Goal: Information Seeking & Learning: Check status

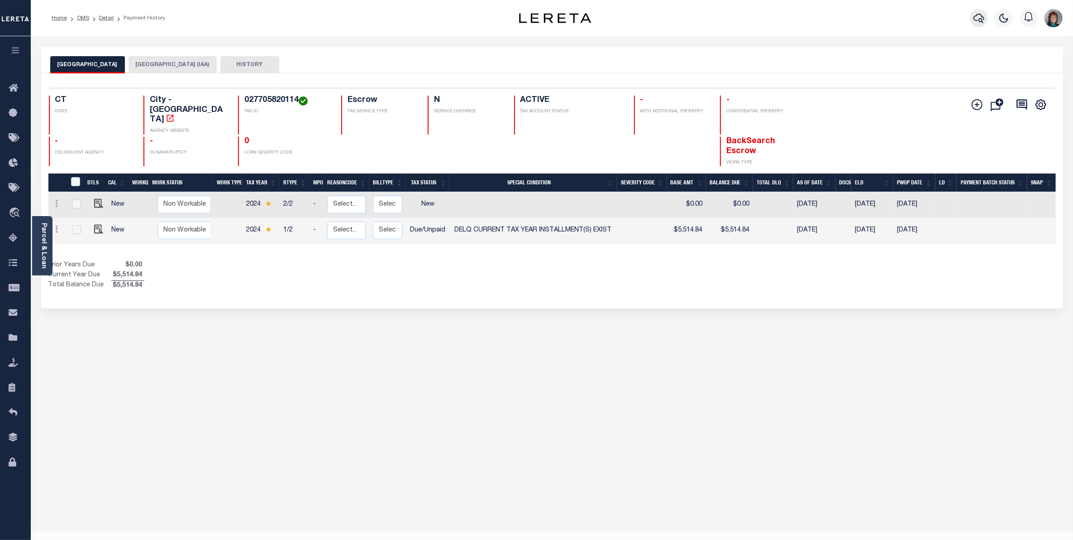
click at [977, 18] on icon "button" at bounding box center [979, 18] width 11 height 11
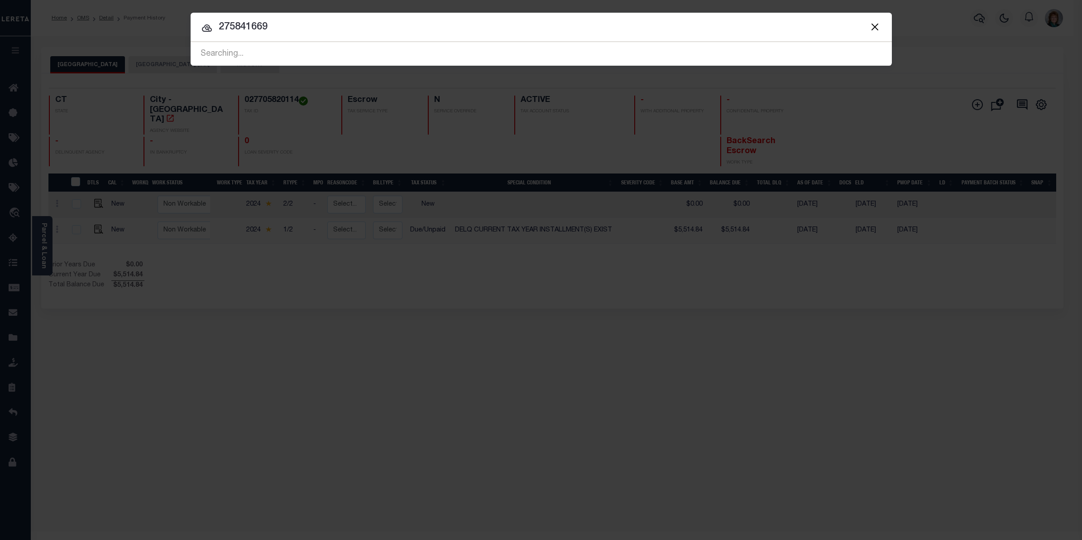
type input "275841669"
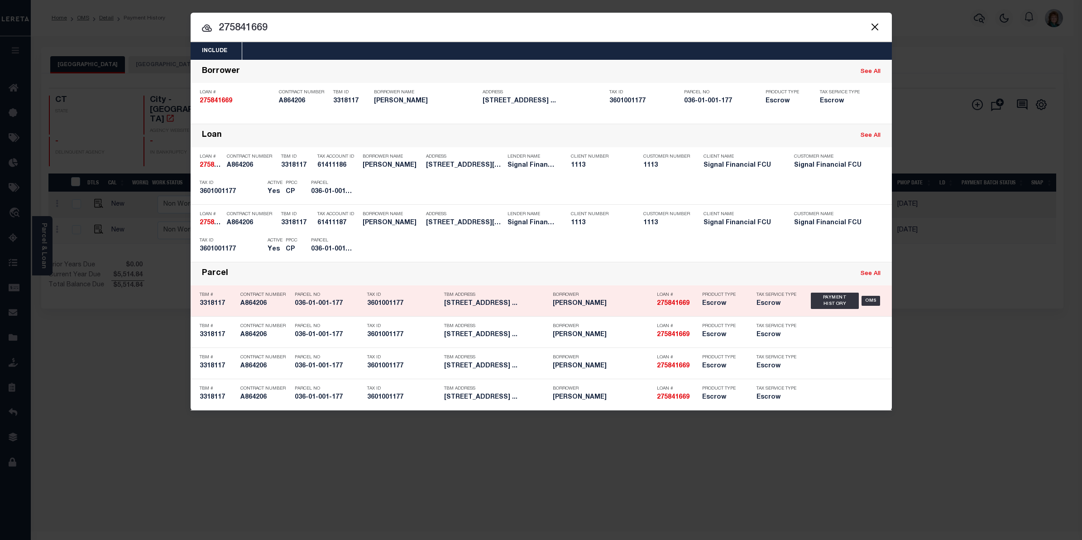
click at [881, 300] on div "Payment History OMS" at bounding box center [847, 301] width 72 height 26
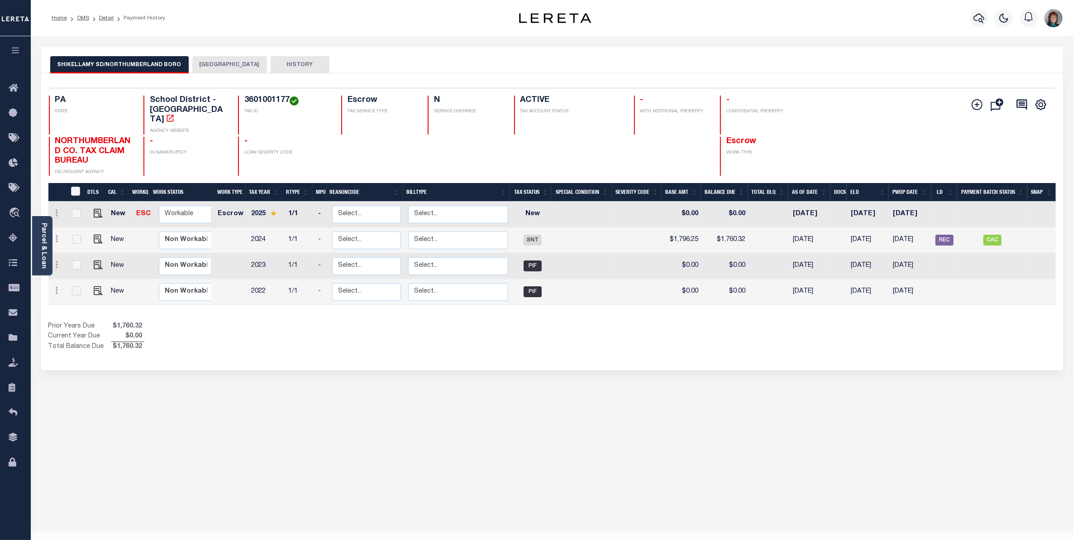
click at [257, 64] on button "[GEOGRAPHIC_DATA]" at bounding box center [229, 64] width 75 height 17
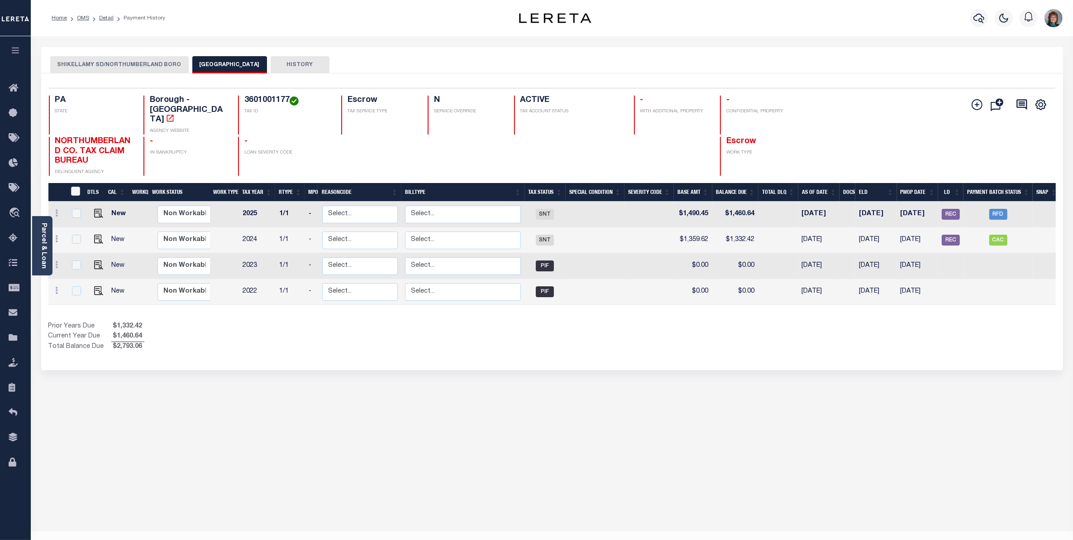
click at [149, 63] on button "SHIKELLAMY SD/NORTHUMBERLAND BORO" at bounding box center [119, 64] width 139 height 17
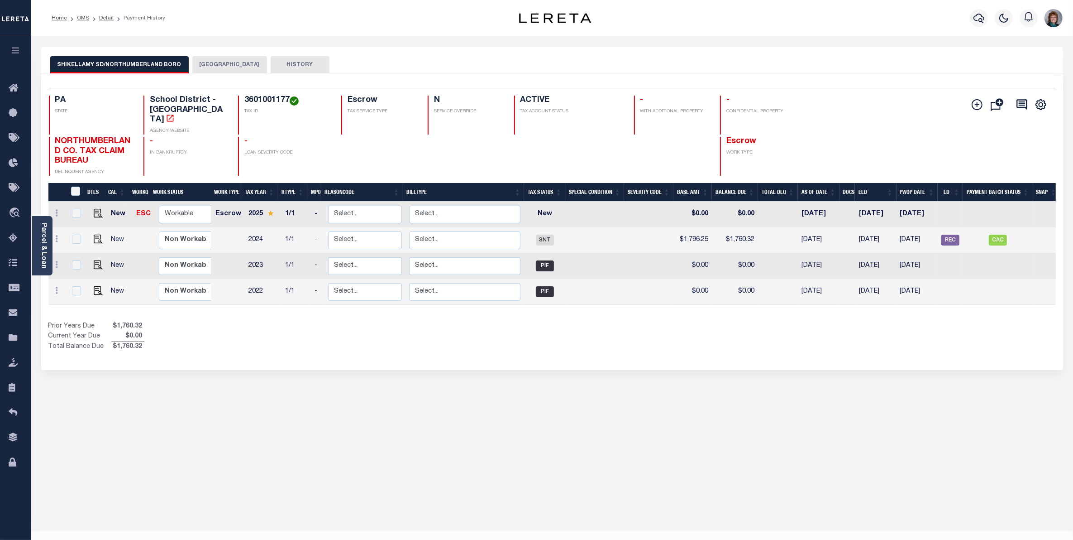
click at [450, 163] on div at bounding box center [466, 156] width 76 height 39
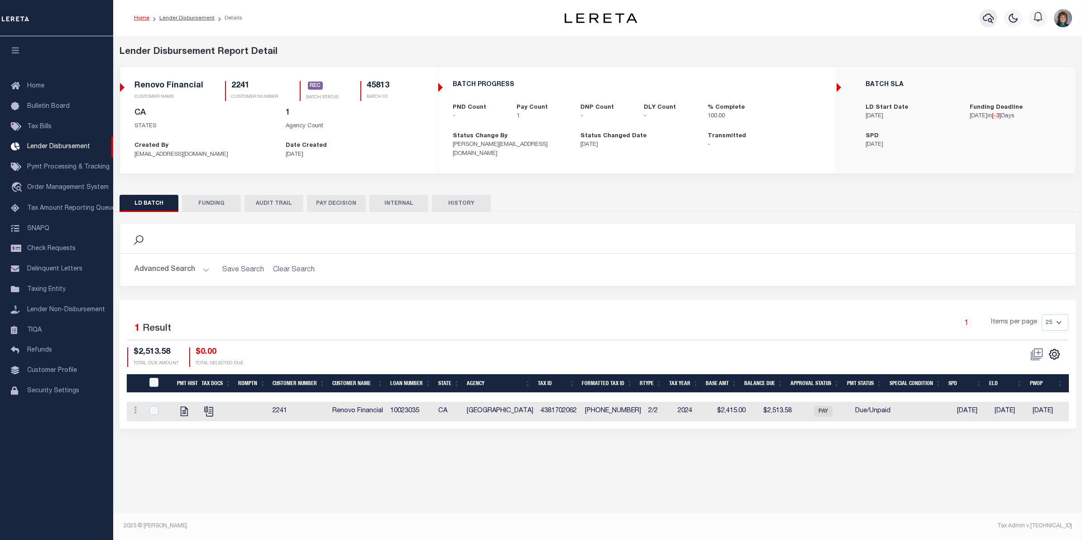
click at [979, 17] on button "button" at bounding box center [988, 18] width 18 height 18
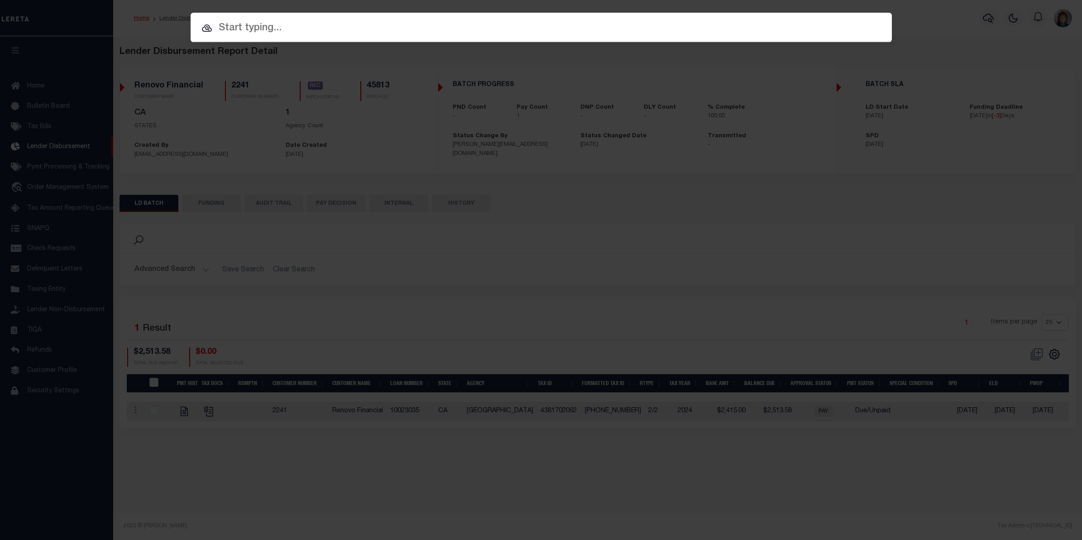
click at [126, 188] on div "Include Loans TBM Customers Borrowers Payments (Lender Non-Disb) Payments (Lend…" at bounding box center [541, 270] width 1082 height 540
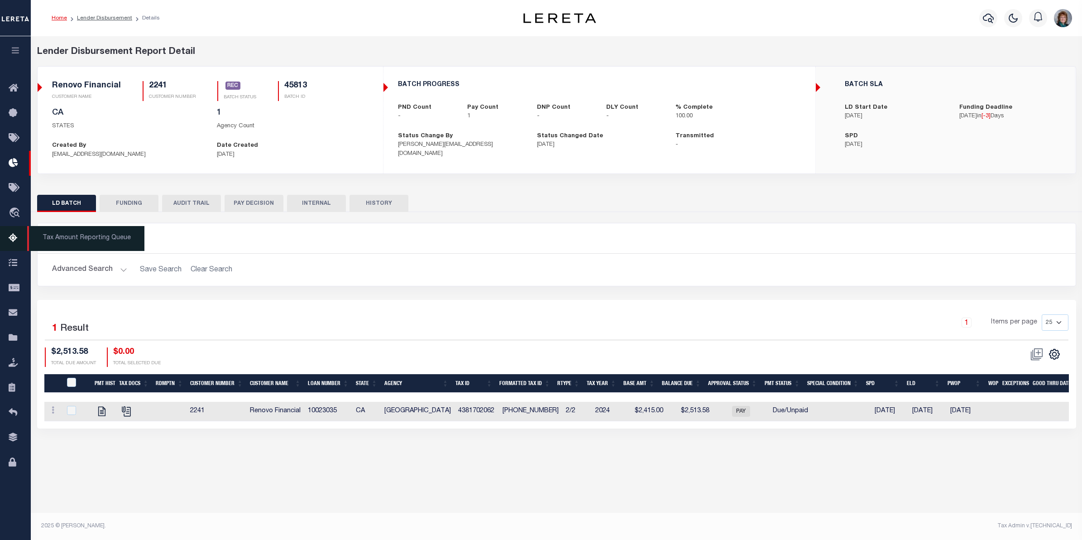
click at [10, 240] on icon at bounding box center [16, 238] width 14 height 11
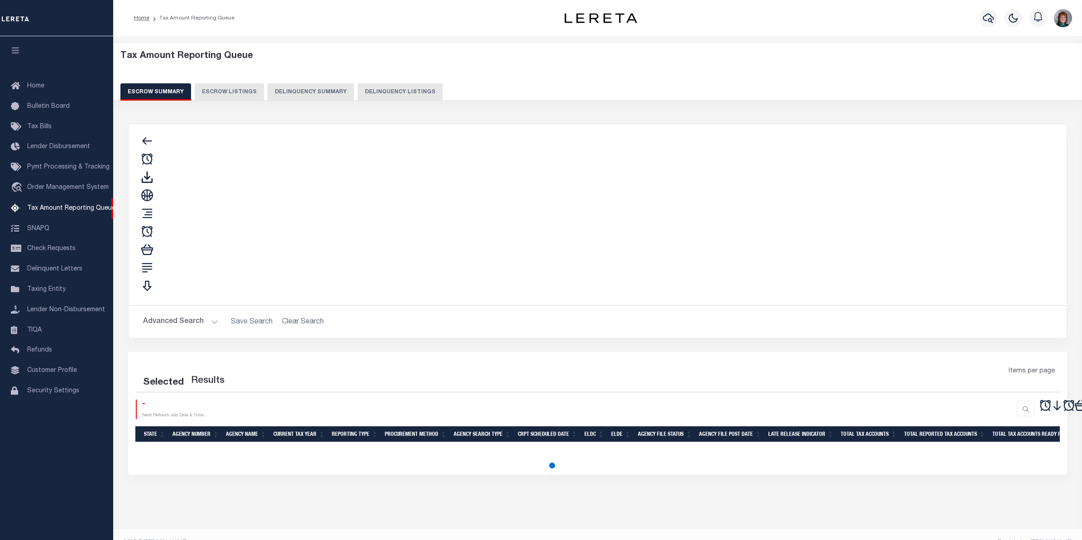
select select
select select "100"
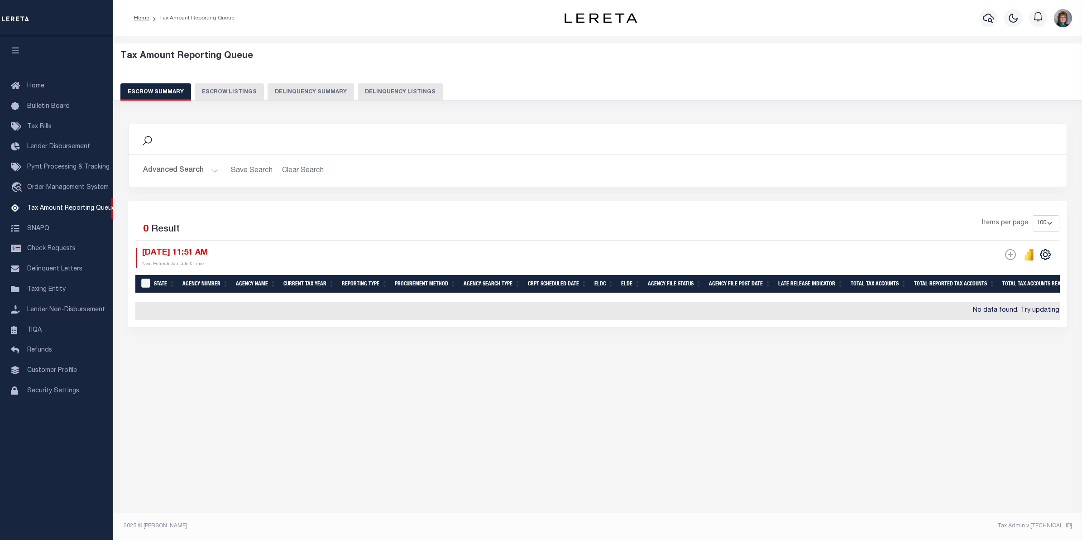
click at [166, 166] on button "Advanced Search" at bounding box center [180, 171] width 75 height 18
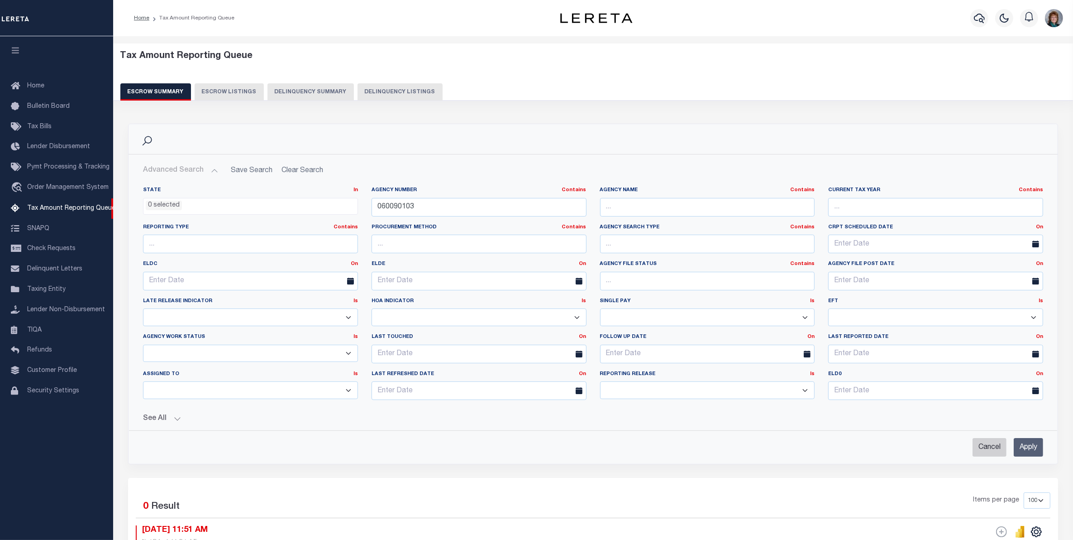
click at [986, 448] on input "Cancel" at bounding box center [990, 447] width 34 height 19
checkbox input "true"
select select
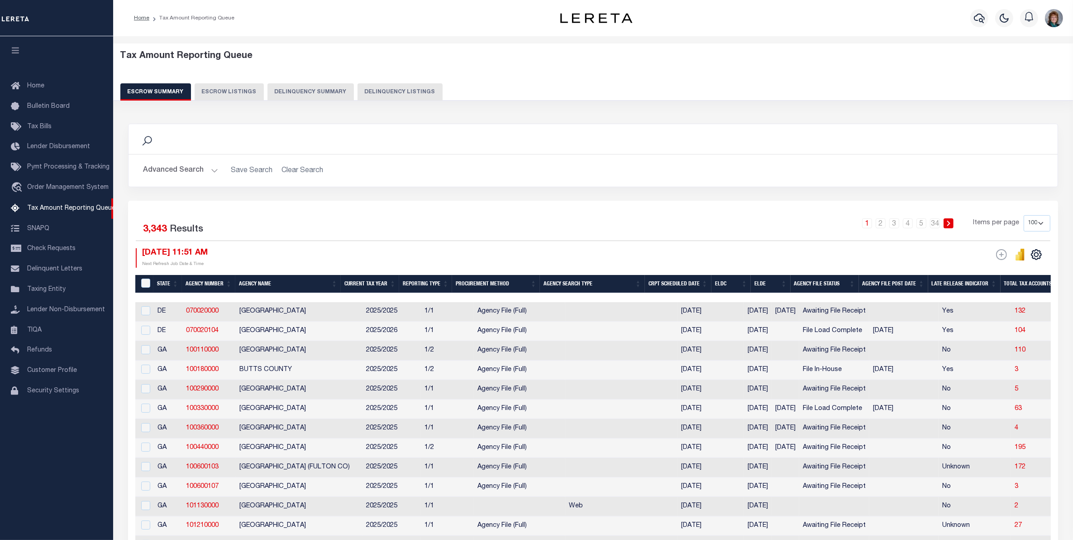
click at [187, 166] on button "Advanced Search" at bounding box center [180, 171] width 75 height 18
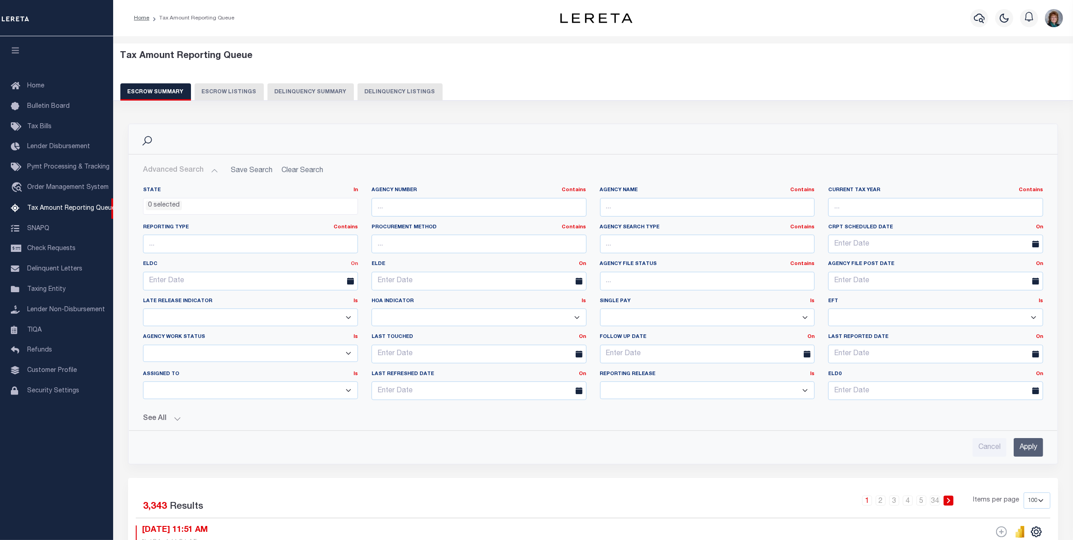
click at [354, 266] on link "On" at bounding box center [354, 263] width 7 height 5
click at [345, 313] on link "Between" at bounding box center [322, 313] width 72 height 13
click at [206, 400] on span "27" at bounding box center [213, 403] width 18 height 18
type input "[DATE]"
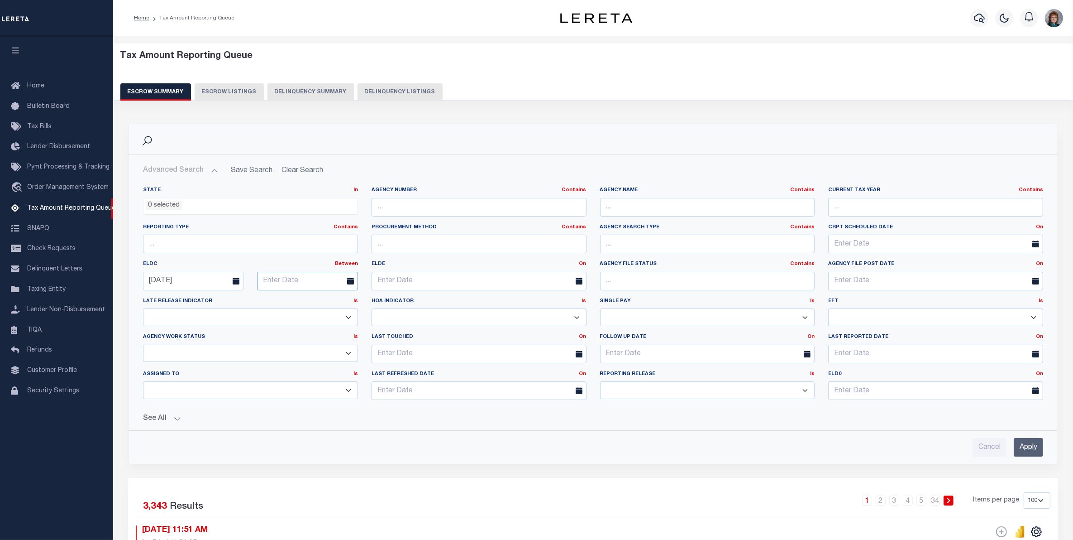
click at [336, 300] on select "January February March April May June July August September October November De…" at bounding box center [312, 300] width 55 height 9
select select "8"
click at [285, 296] on select "January February March April May June July August September October November De…" at bounding box center [312, 300] width 55 height 9
click at [369, 352] on span "12" at bounding box center [367, 350] width 18 height 18
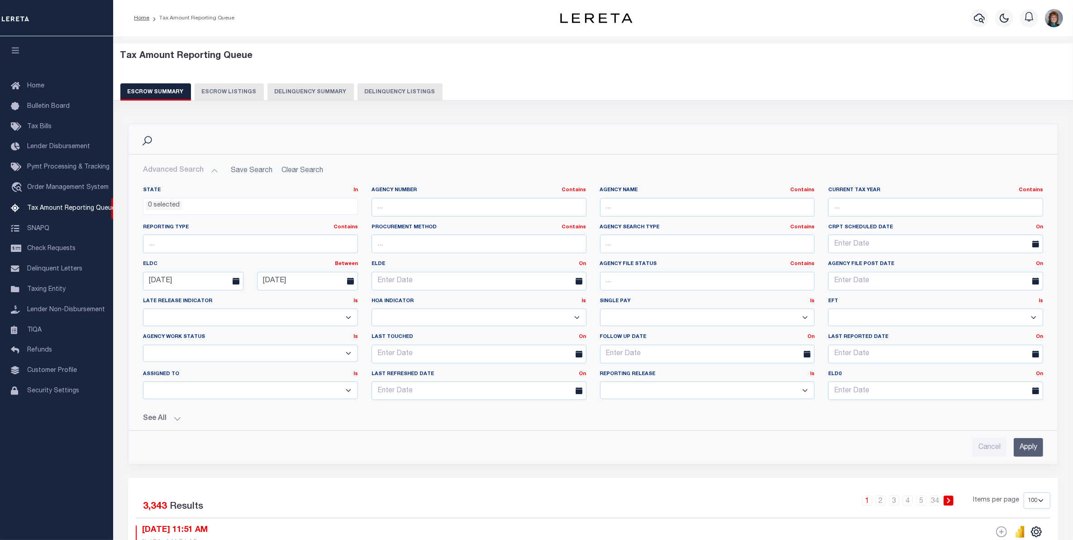
click at [345, 285] on span at bounding box center [353, 281] width 23 height 19
click at [306, 404] on span "30" at bounding box center [307, 403] width 18 height 18
type input "[DATE]"
click at [172, 418] on button "See All" at bounding box center [593, 418] width 901 height 9
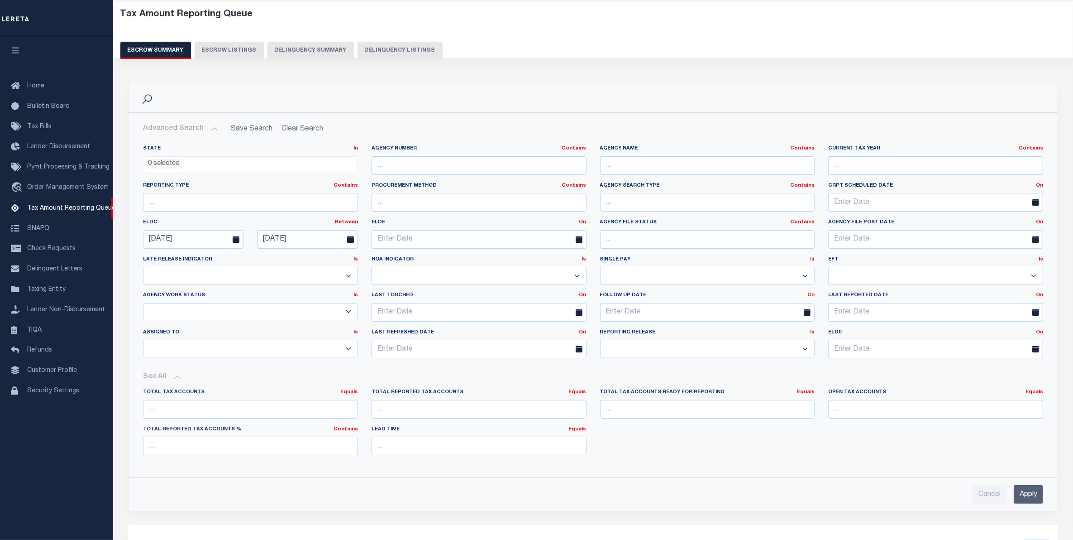
scroll to position [170, 0]
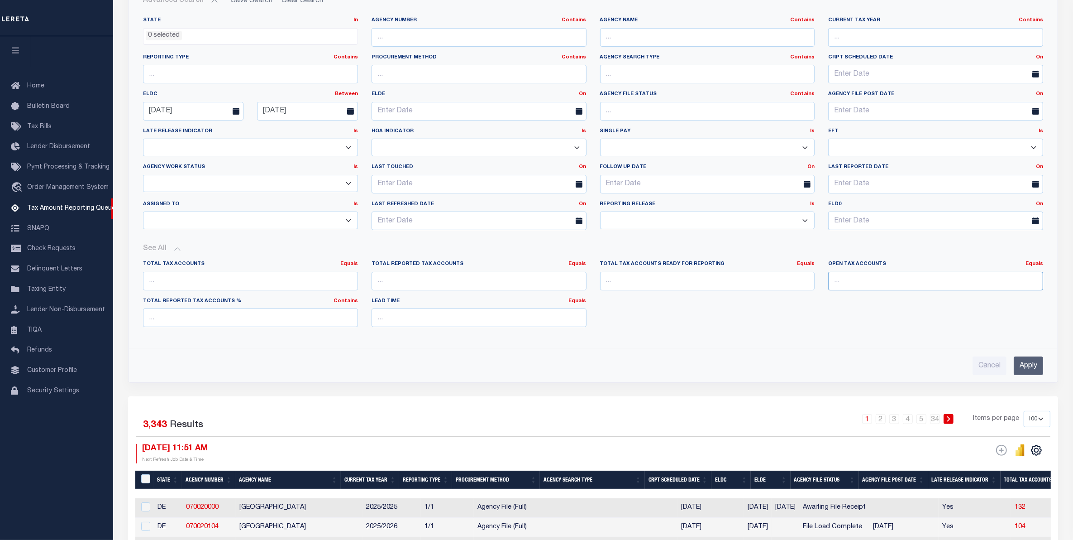
click at [849, 282] on input "number" at bounding box center [936, 281] width 215 height 19
type input "0"
click at [1037, 266] on link "Equals" at bounding box center [1035, 263] width 18 height 5
click at [1007, 299] on link "Is [GEOGRAPHIC_DATA]" at bounding box center [993, 300] width 99 height 13
click at [1029, 364] on input "Apply" at bounding box center [1028, 365] width 29 height 19
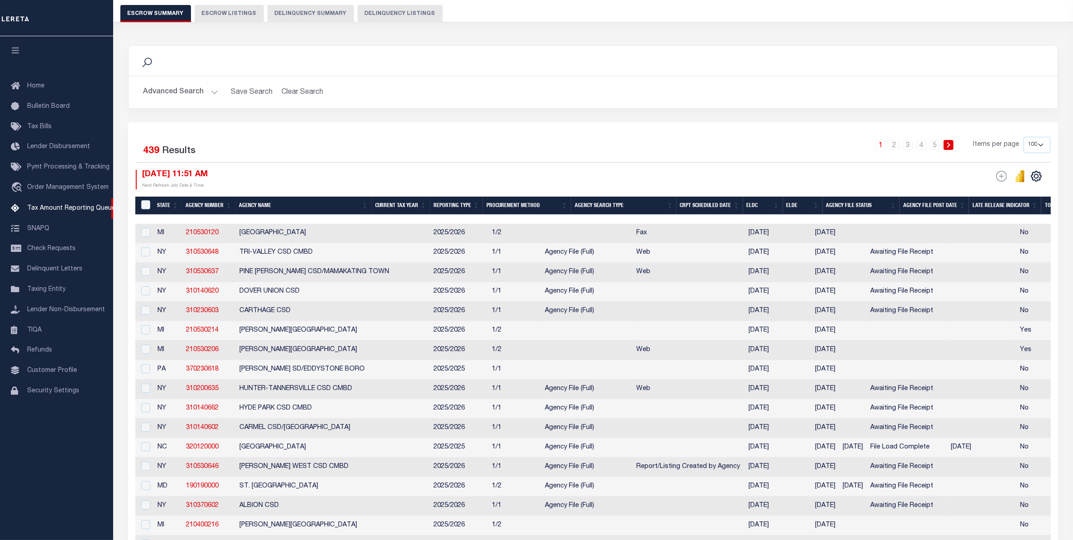
scroll to position [0, 0]
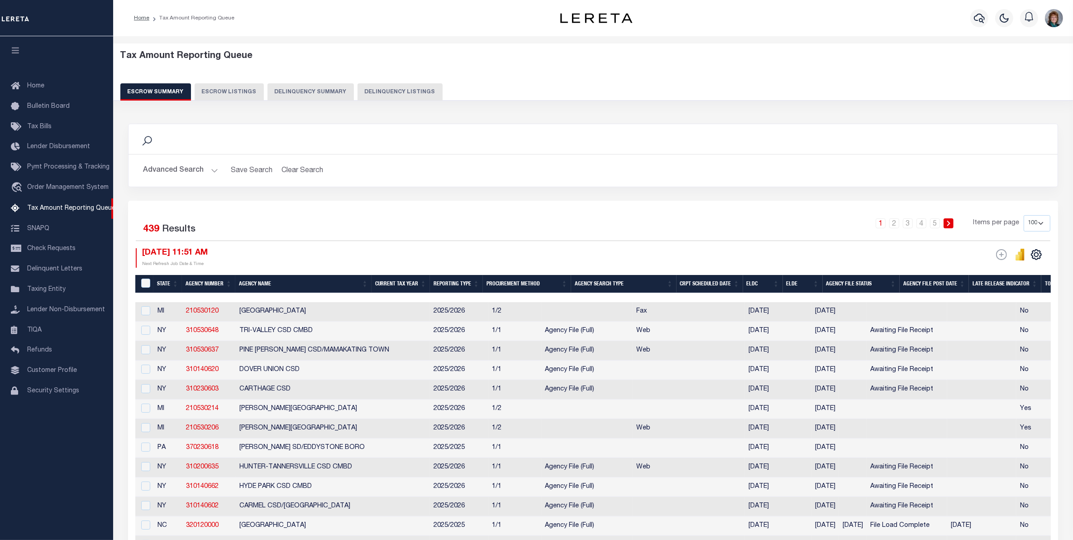
click at [191, 168] on button "Advanced Search" at bounding box center [180, 171] width 75 height 18
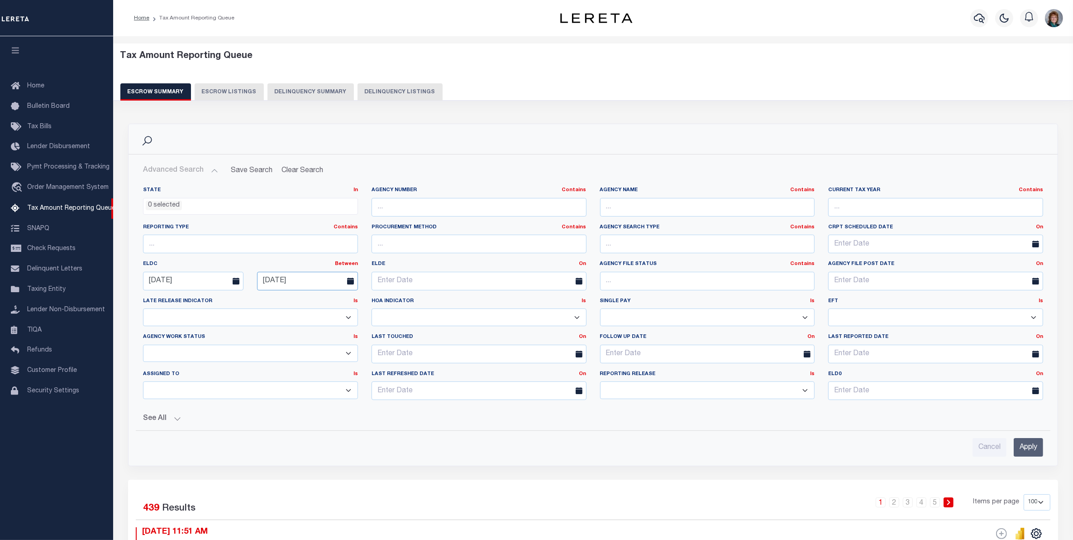
click at [300, 280] on input "[DATE]" at bounding box center [307, 281] width 101 height 19
click at [360, 349] on span "12" at bounding box center [367, 350] width 18 height 18
drag, startPoint x: 321, startPoint y: 274, endPoint x: 270, endPoint y: 343, distance: 85.5
click at [320, 278] on input "[DATE]" at bounding box center [307, 281] width 101 height 19
click at [290, 365] on span "15" at bounding box center [287, 368] width 18 height 18
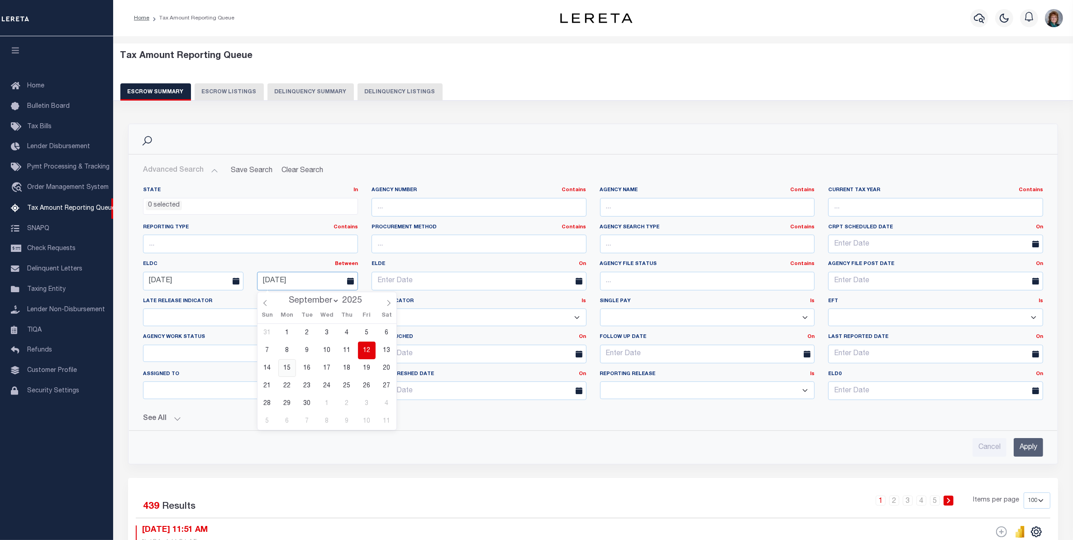
type input "[DATE]"
click at [1024, 447] on input "Apply" at bounding box center [1028, 447] width 29 height 19
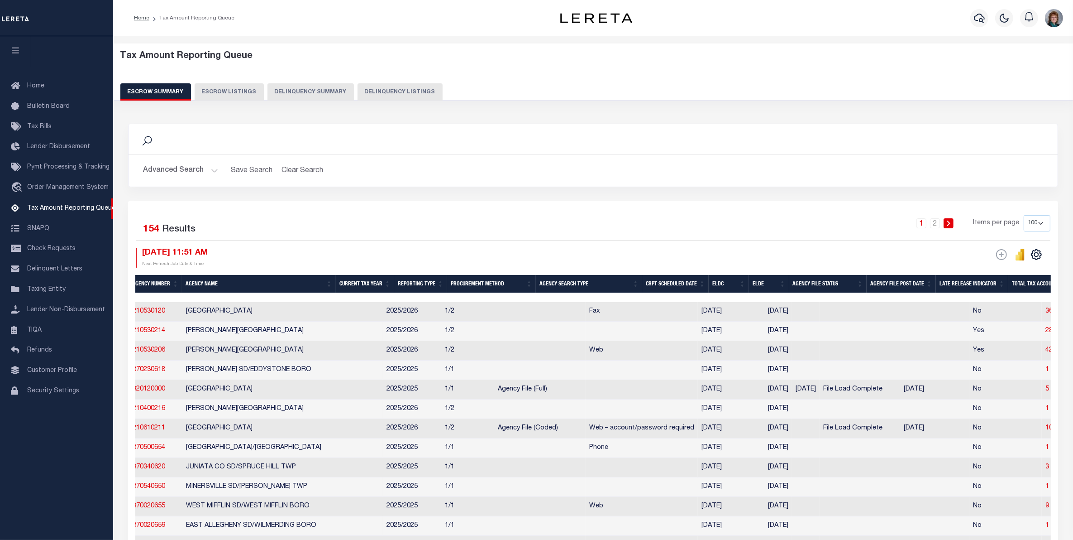
scroll to position [0, 182]
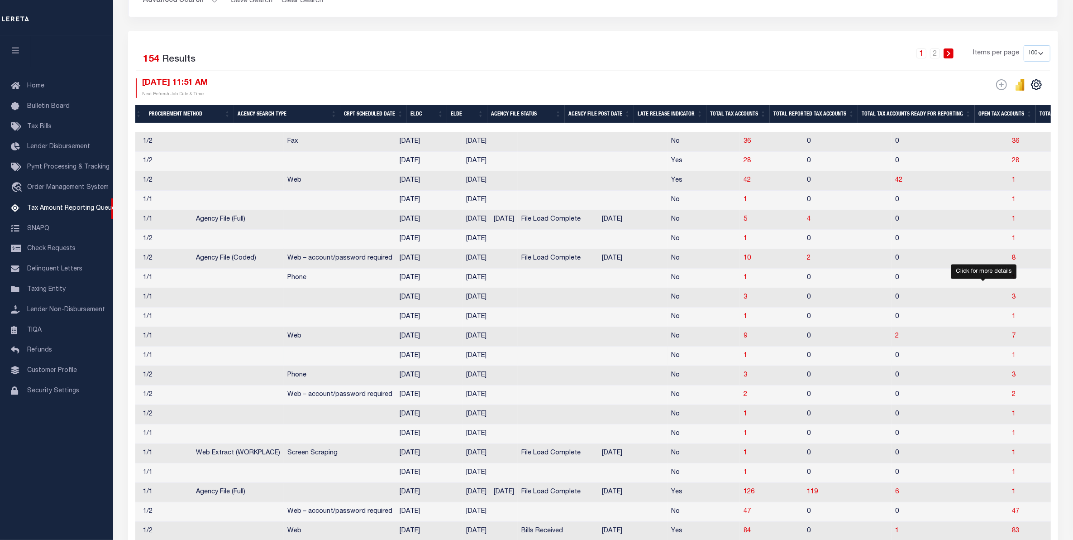
click at [1012, 359] on span "1" at bounding box center [1014, 355] width 4 height 6
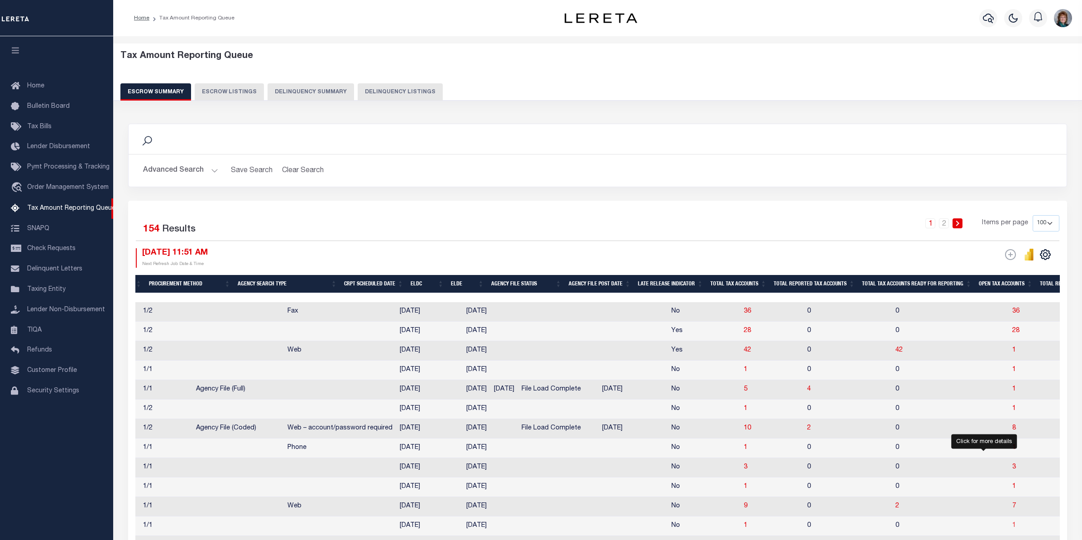
select select "100"
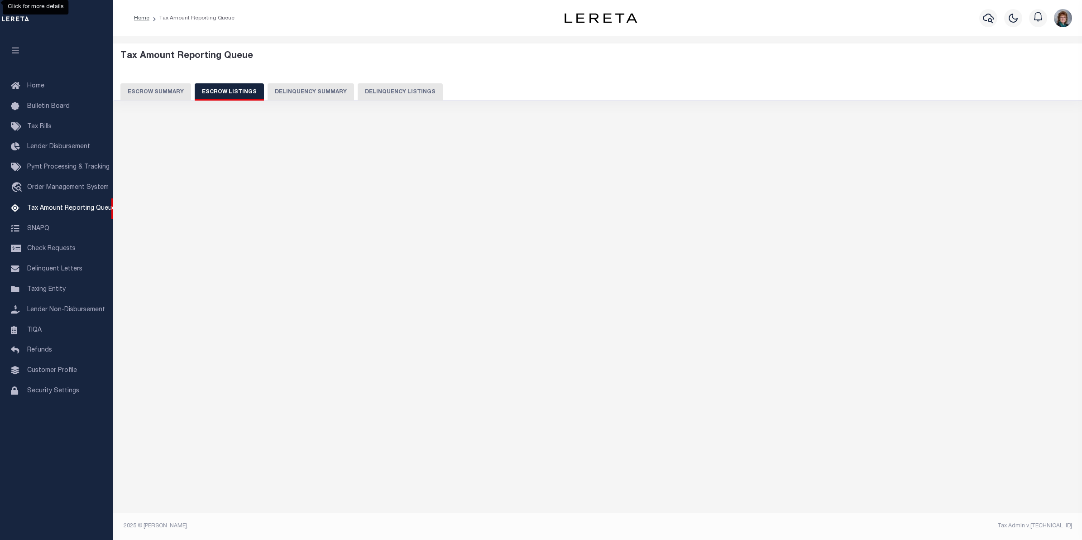
select select "100"
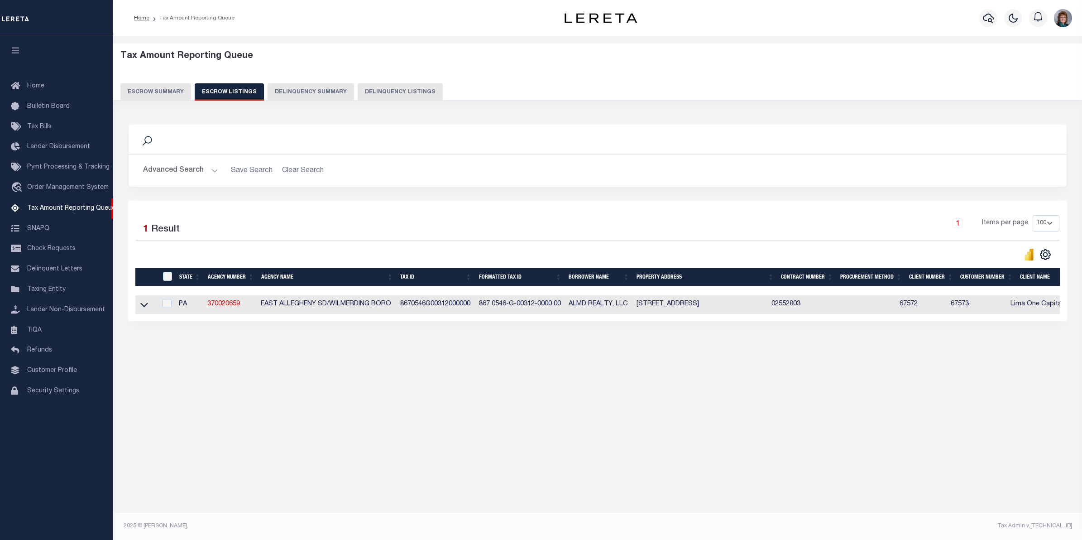
click at [214, 170] on button "Advanced Search" at bounding box center [180, 171] width 75 height 18
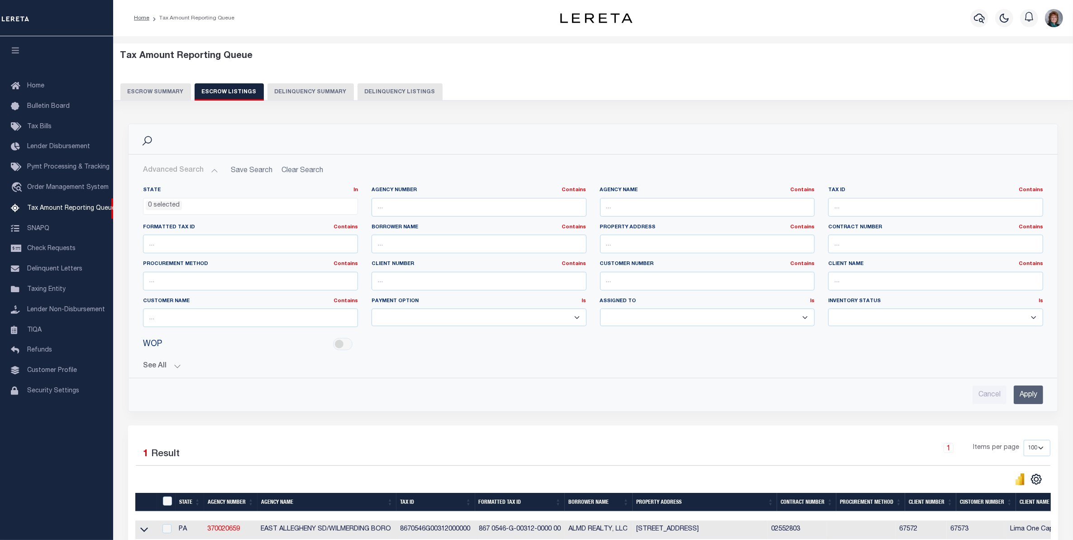
click at [176, 365] on button "See All" at bounding box center [593, 366] width 901 height 9
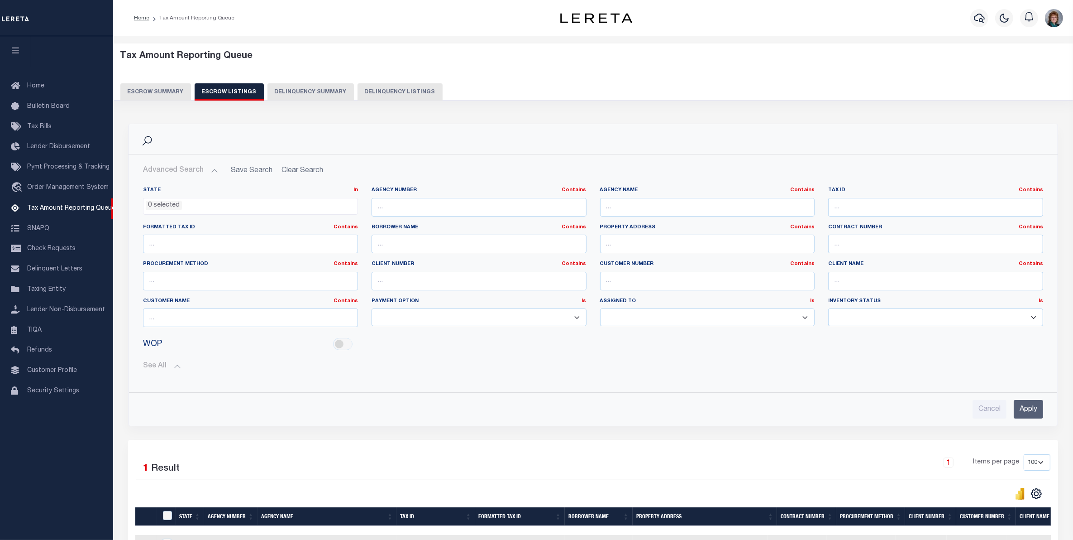
click at [155, 93] on button "Escrow Summary" at bounding box center [155, 91] width 71 height 17
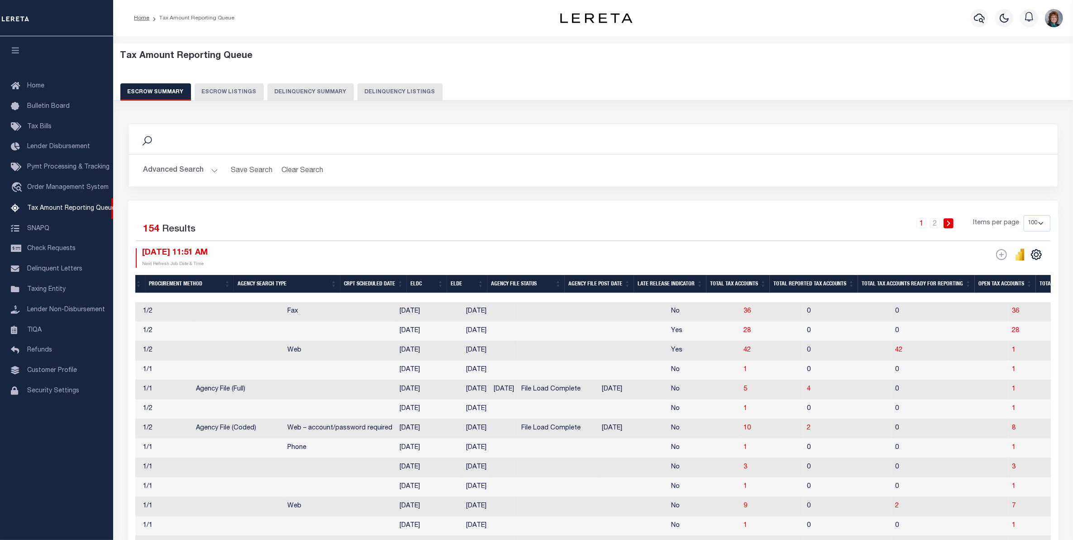
click at [153, 87] on button "Escrow Summary" at bounding box center [155, 91] width 71 height 17
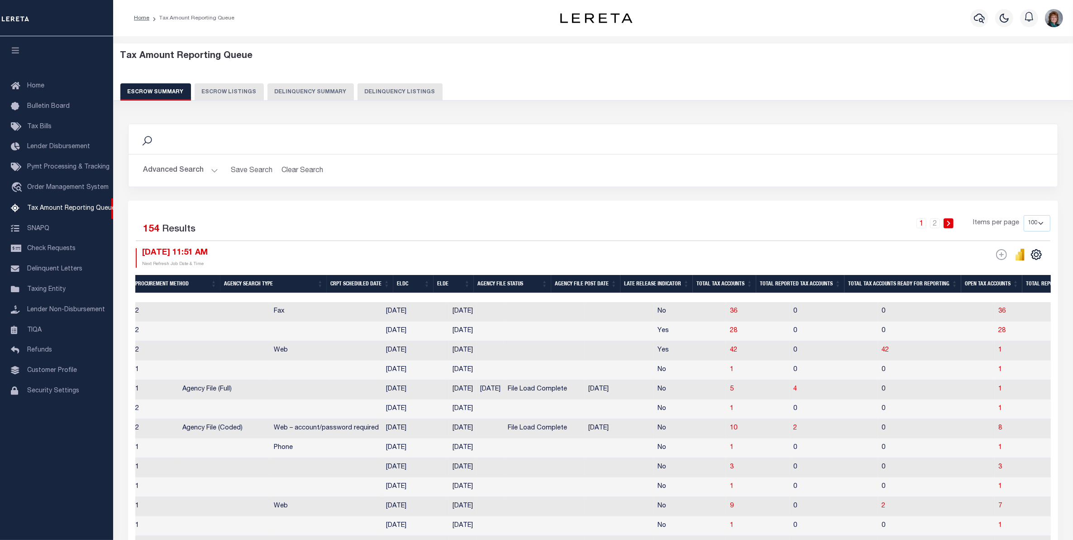
scroll to position [0, 114]
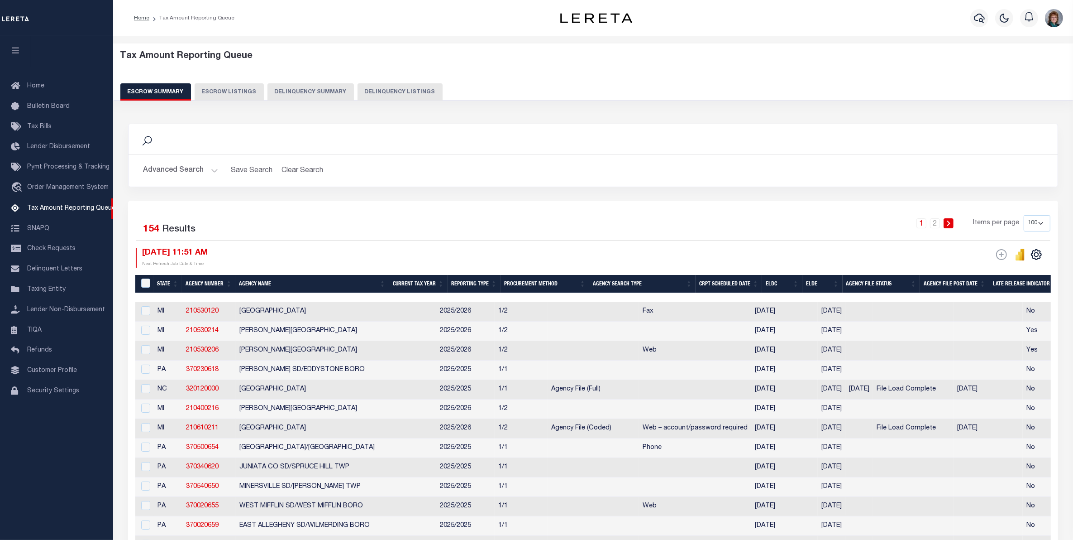
click at [158, 168] on button "Advanced Search" at bounding box center [180, 171] width 75 height 18
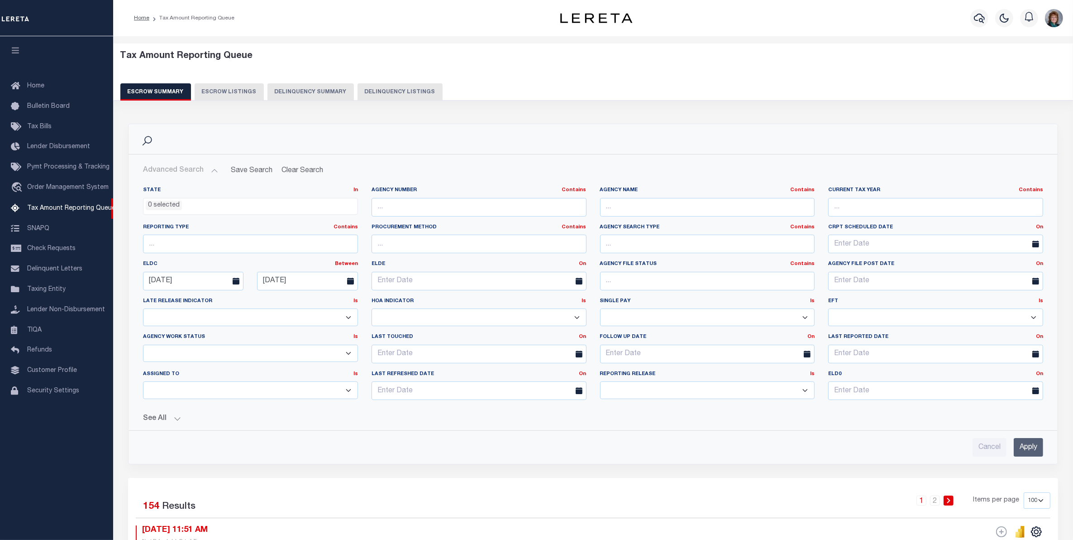
click at [174, 171] on button "Advanced Search" at bounding box center [180, 171] width 75 height 18
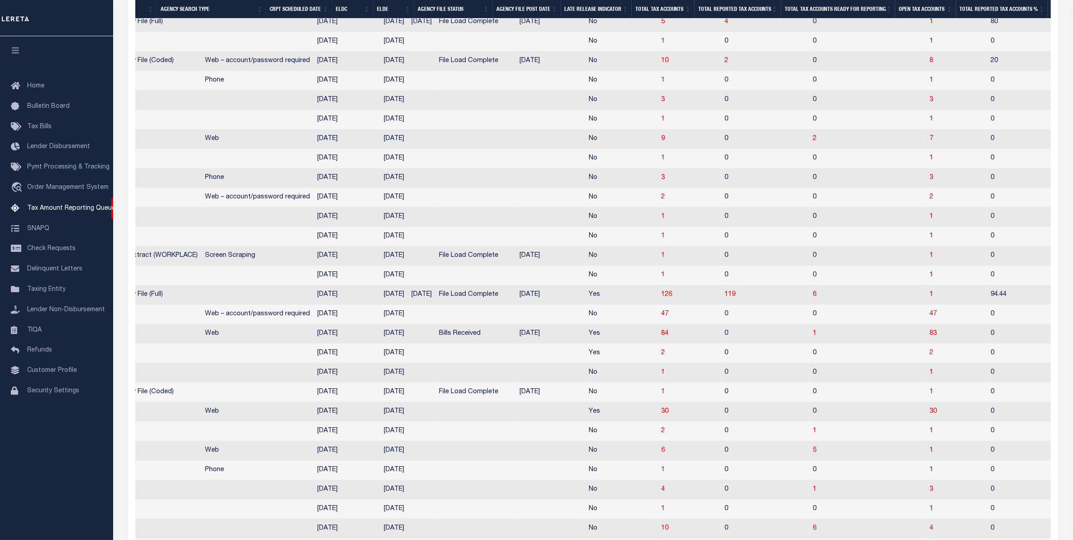
scroll to position [0, 606]
